Goal: Find specific page/section: Find specific page/section

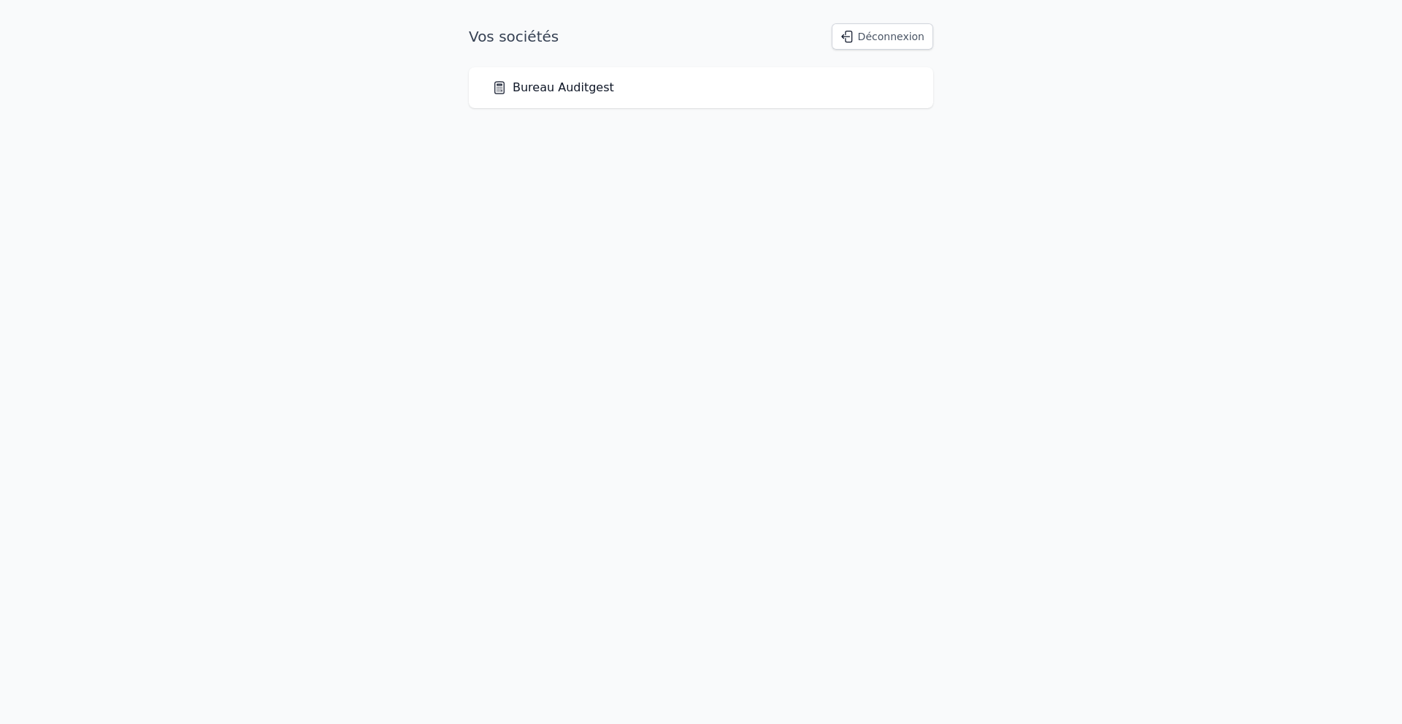
click at [547, 93] on link "Bureau Auditgest" at bounding box center [553, 88] width 122 height 18
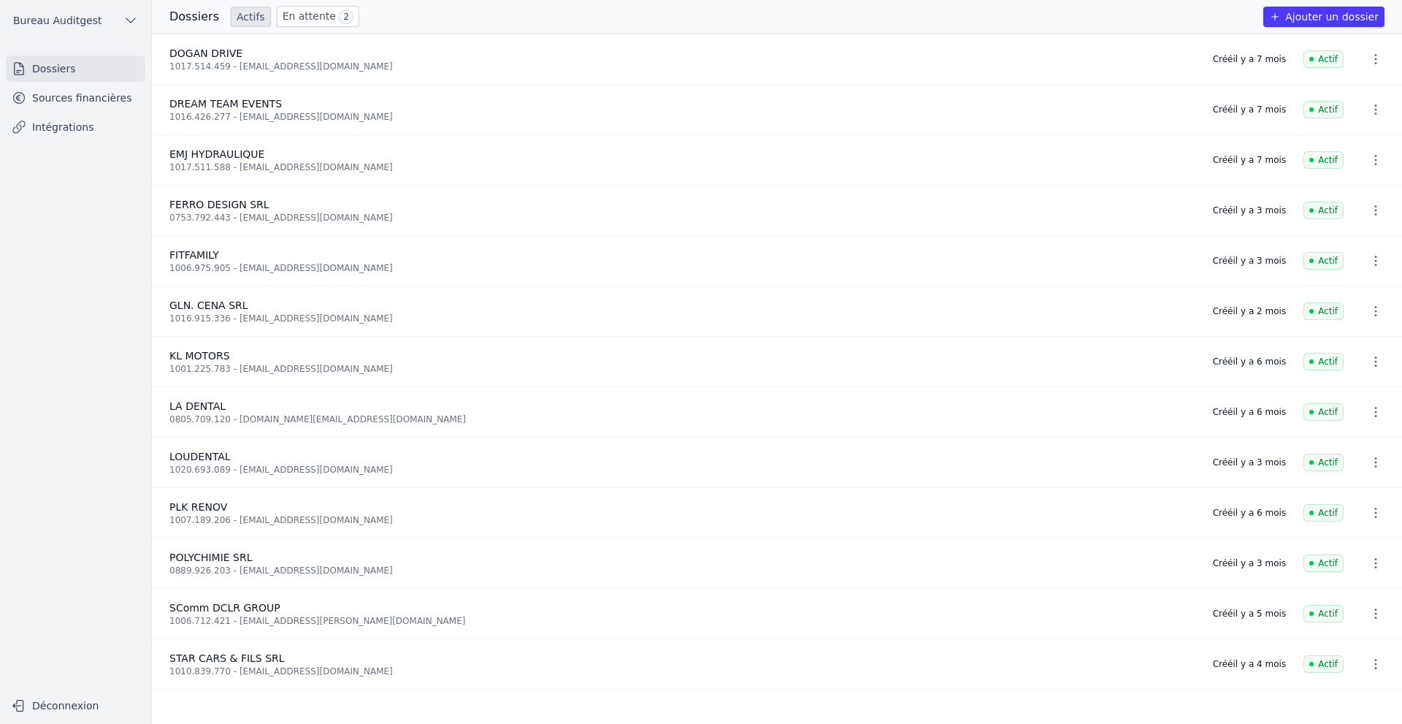
click at [78, 97] on link "Sources financières" at bounding box center [75, 98] width 139 height 26
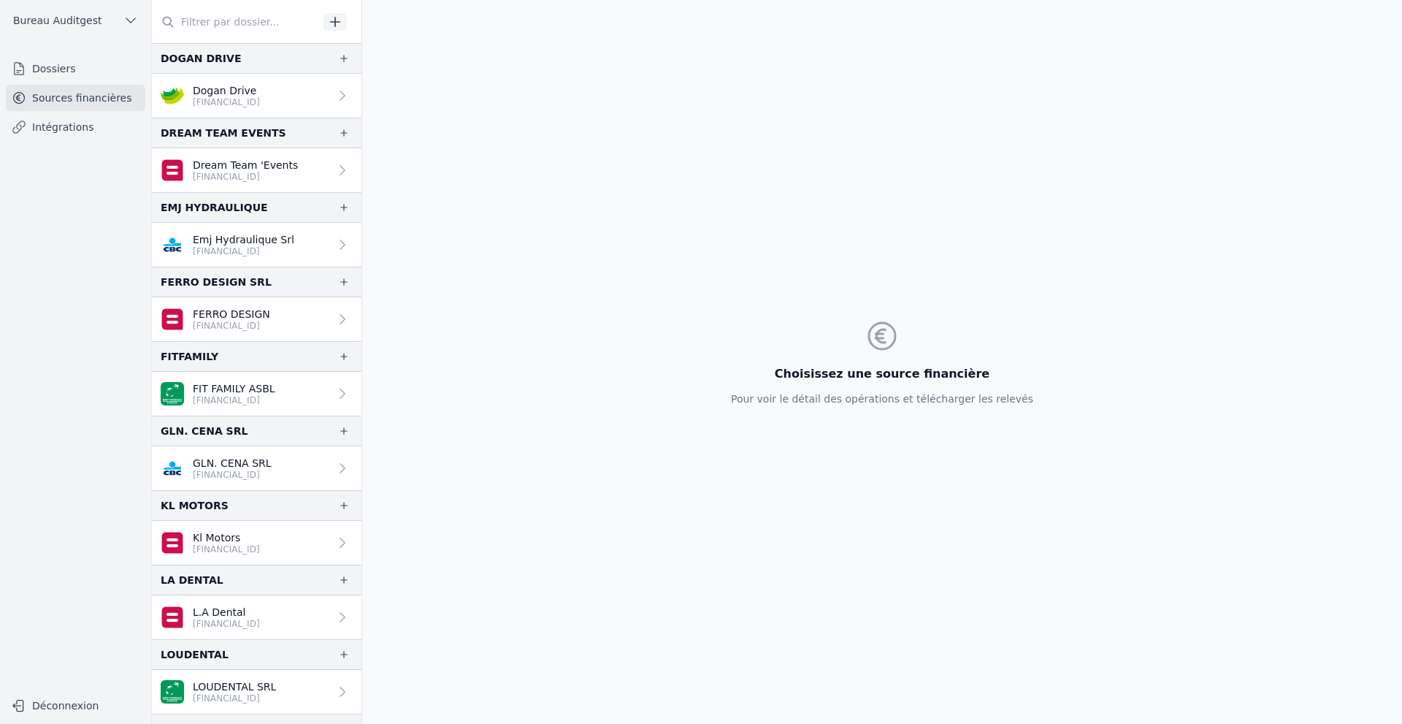
click at [264, 28] on input "text" at bounding box center [235, 22] width 166 height 26
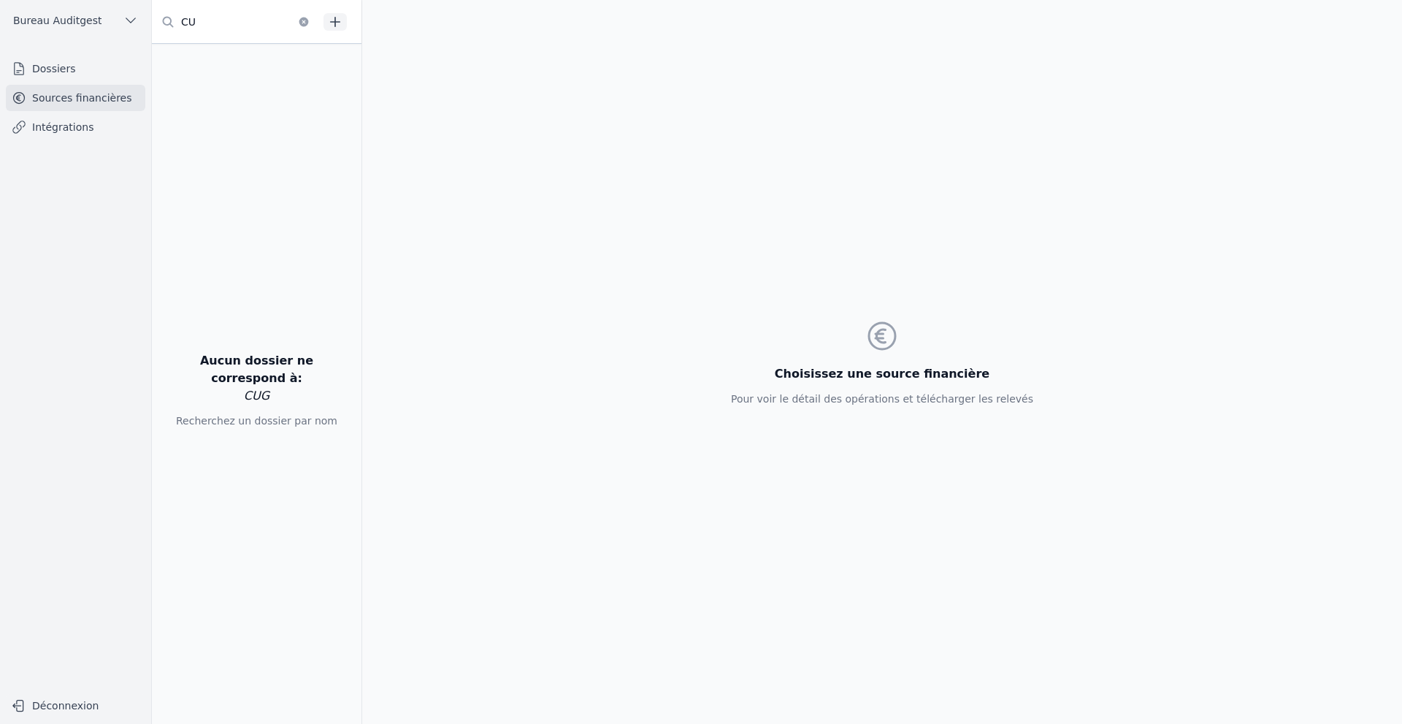
type input "C"
